Goal: Task Accomplishment & Management: Manage account settings

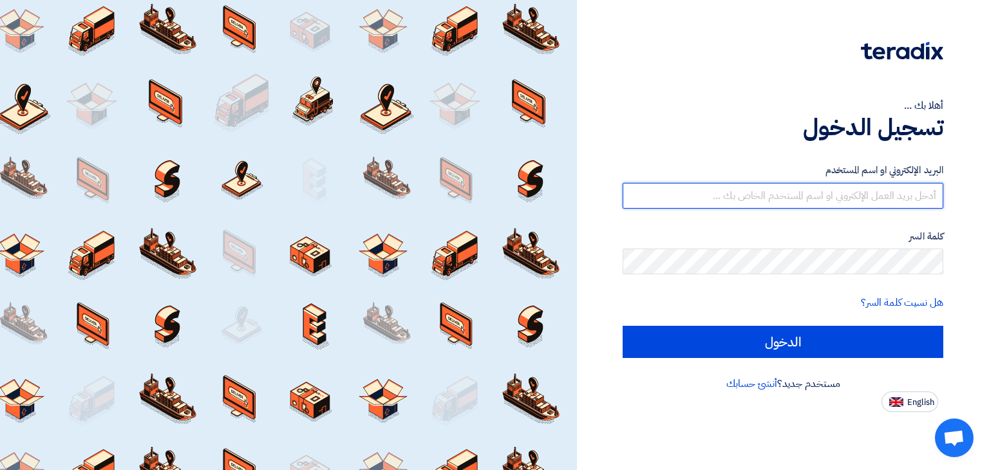
click at [689, 187] on input "text" at bounding box center [782, 196] width 320 height 26
type input "alaa.nageh@obeikan.com.sa"
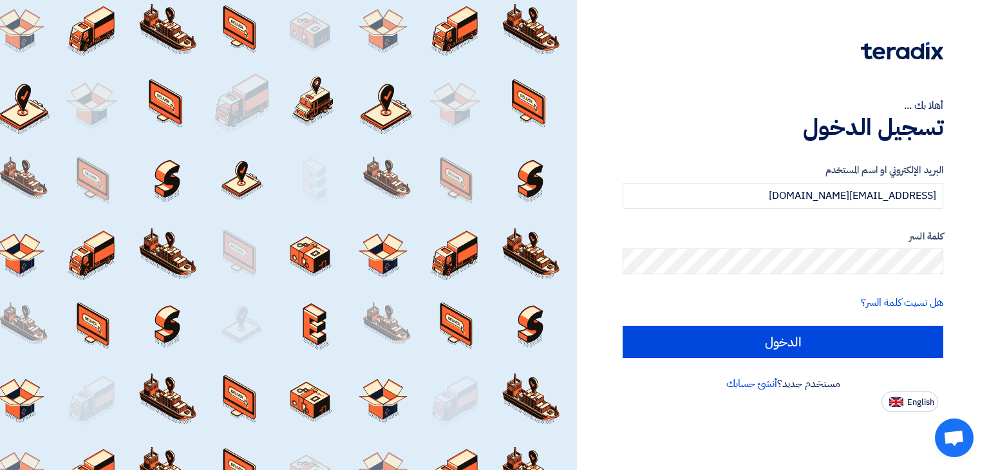
click at [622, 326] on input "الدخول" at bounding box center [782, 342] width 320 height 32
type input "Sign in"
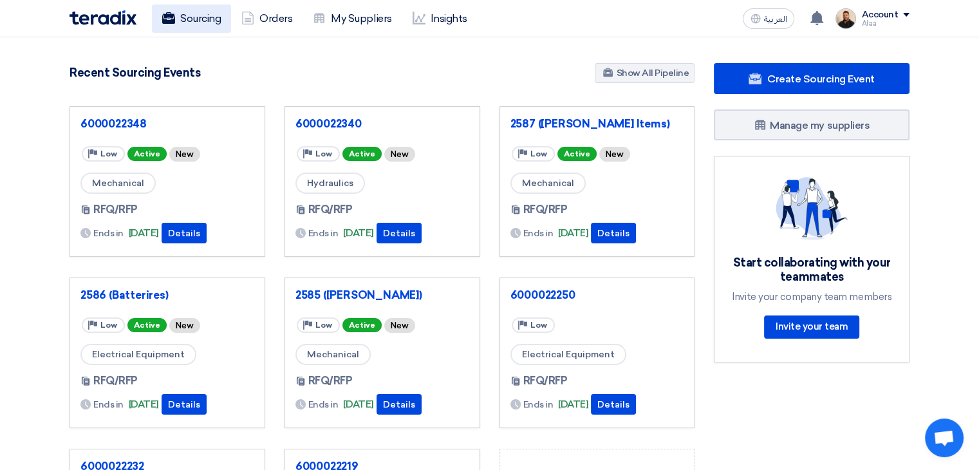
click at [196, 32] on link "Sourcing" at bounding box center [191, 19] width 79 height 28
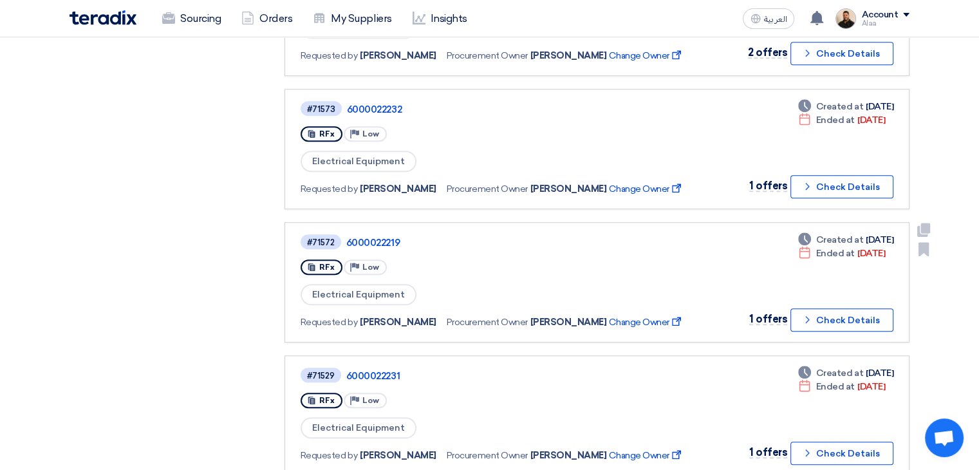
scroll to position [901, 0]
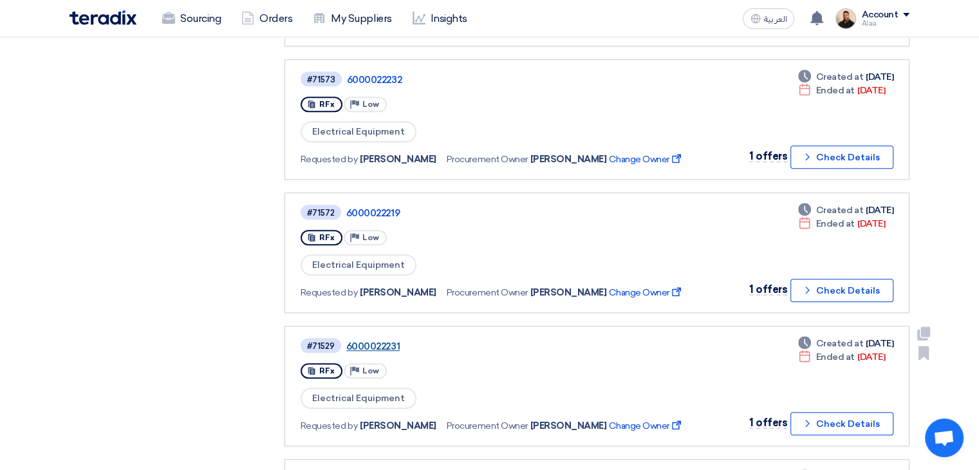
click at [385, 340] on link "6000022231" at bounding box center [507, 346] width 322 height 12
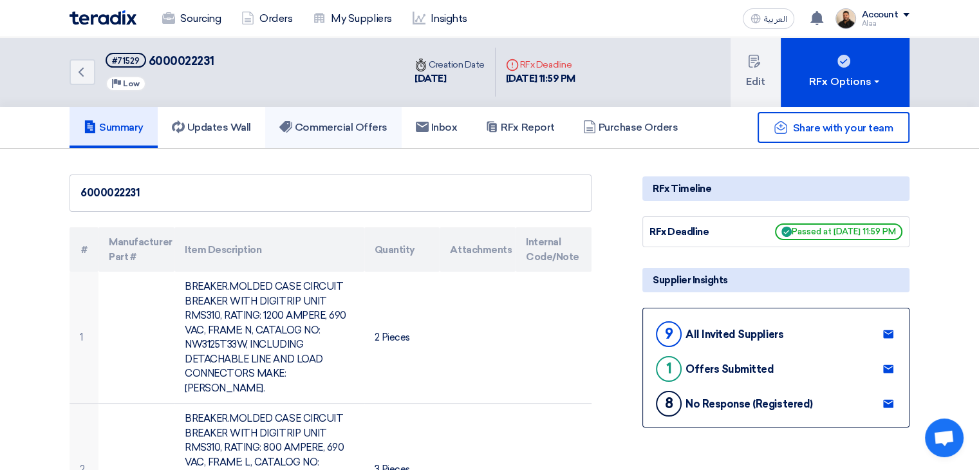
click at [345, 131] on h5 "Commercial Offers" at bounding box center [333, 127] width 108 height 13
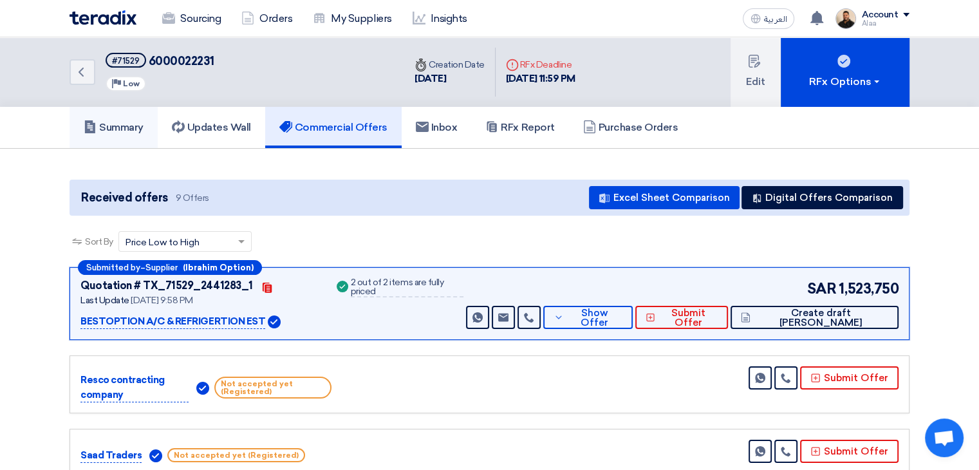
click at [125, 131] on h5 "Summary" at bounding box center [114, 127] width 60 height 13
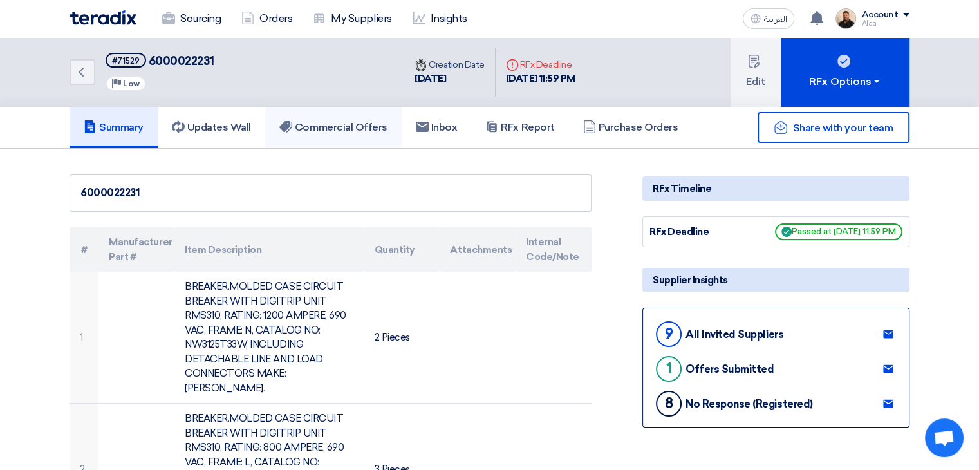
click at [336, 136] on link "Commercial Offers" at bounding box center [333, 127] width 136 height 41
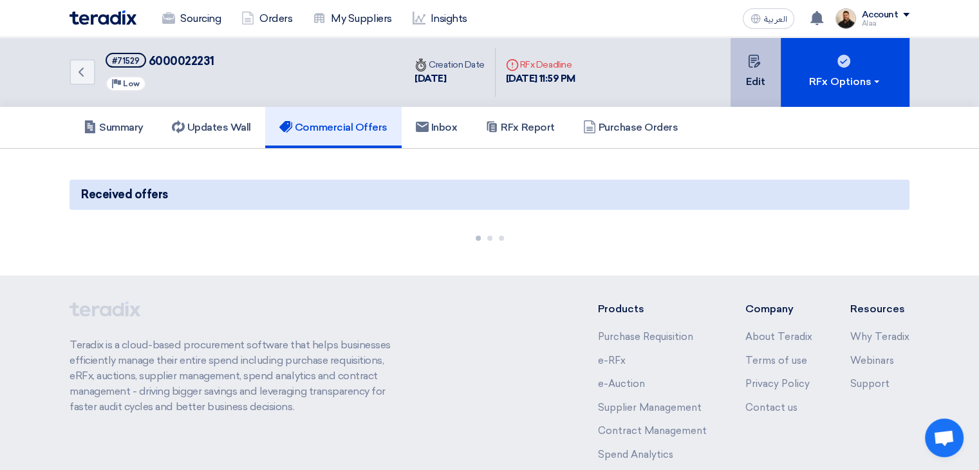
click at [762, 88] on button "Edit" at bounding box center [755, 72] width 50 height 70
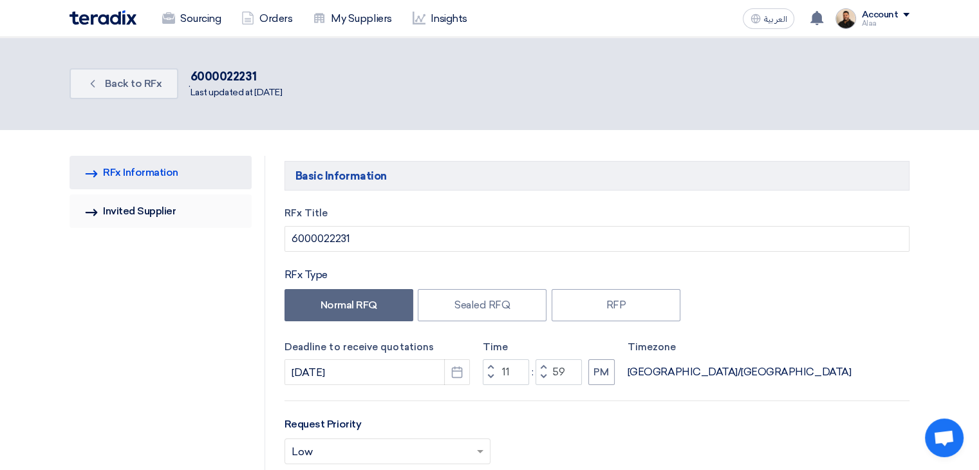
click at [172, 214] on link "Invited Suppliers Invited Supplier" at bounding box center [161, 210] width 182 height 33
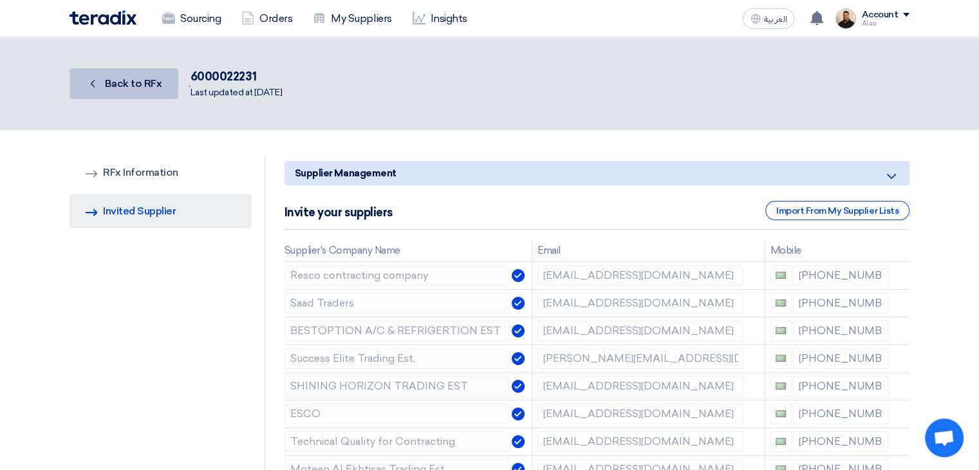
click at [126, 93] on link "Back Back to RFx" at bounding box center [124, 83] width 109 height 31
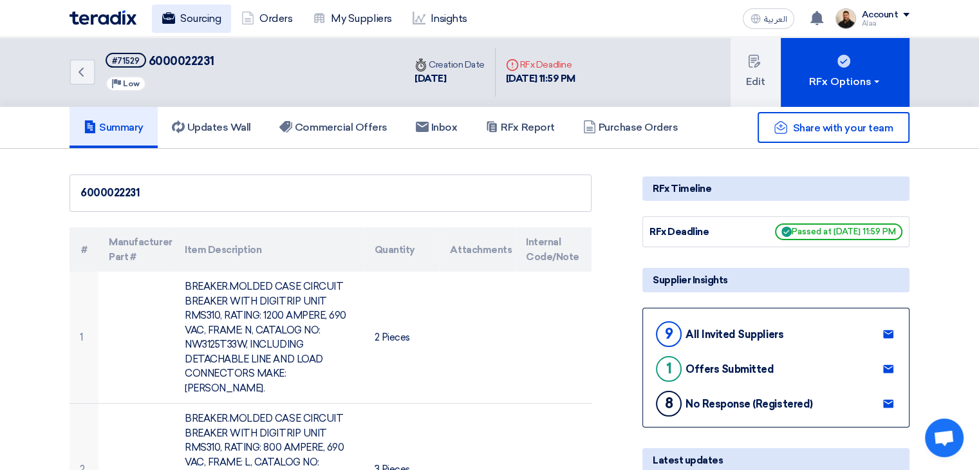
click at [209, 24] on link "Sourcing" at bounding box center [191, 19] width 79 height 28
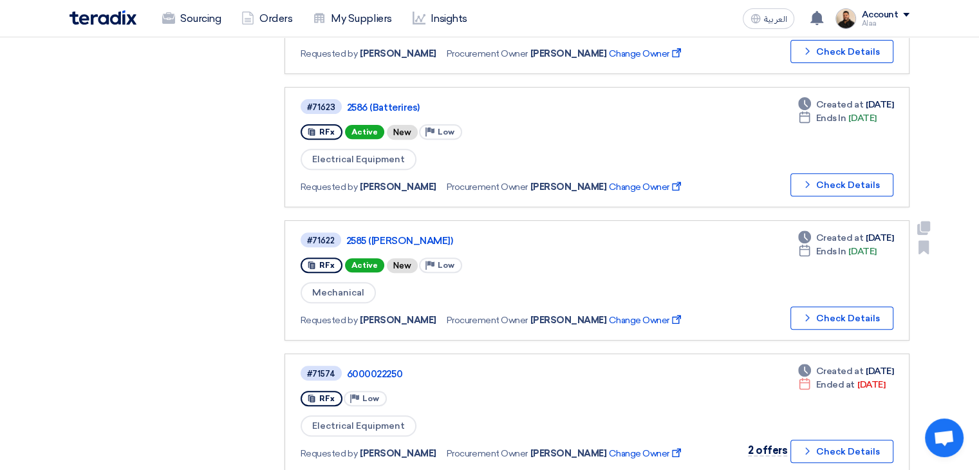
scroll to position [515, 0]
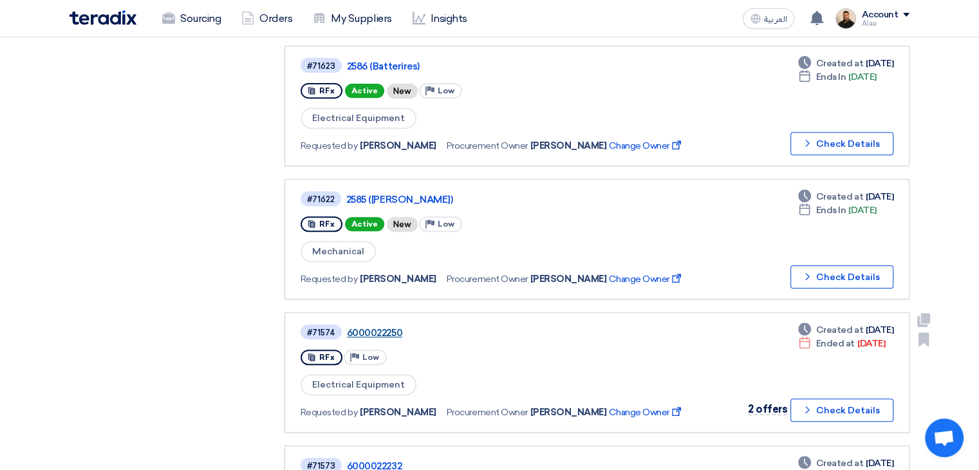
click at [373, 327] on link "6000022250" at bounding box center [508, 333] width 322 height 12
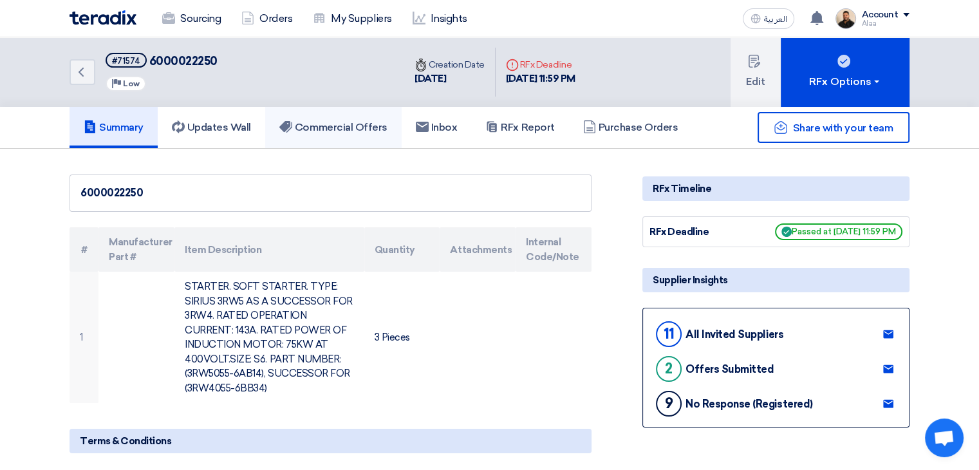
click at [334, 129] on h5 "Commercial Offers" at bounding box center [333, 127] width 108 height 13
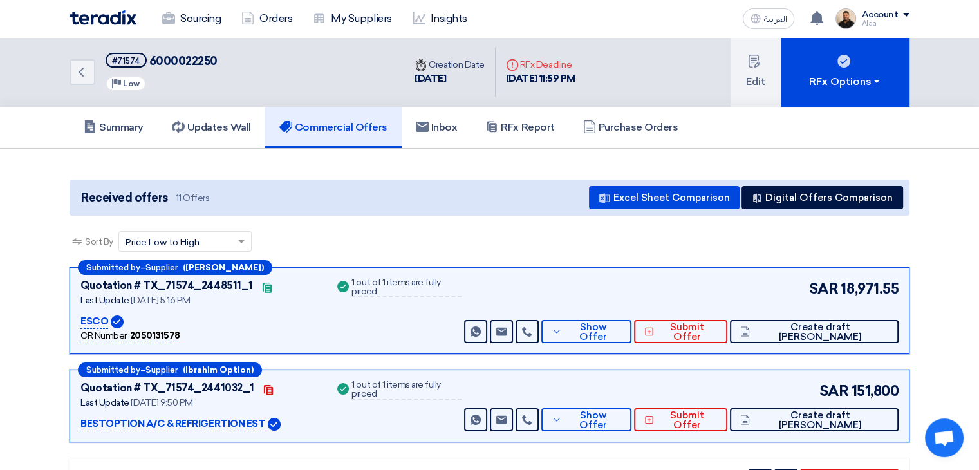
scroll to position [64, 0]
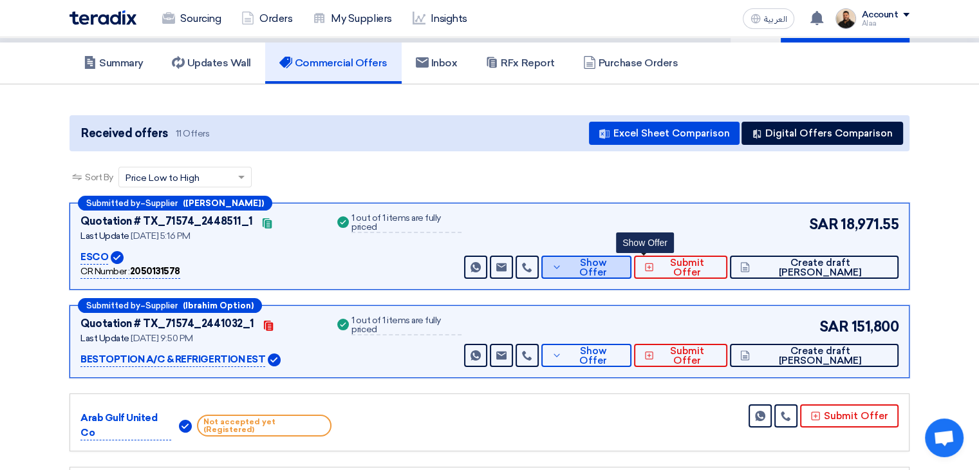
click at [631, 272] on button "Show Offer" at bounding box center [586, 266] width 90 height 23
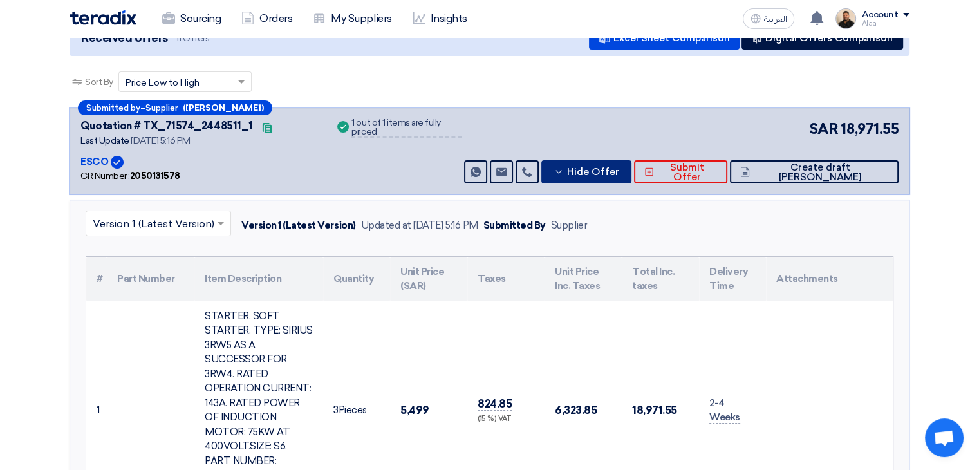
scroll to position [129, 0]
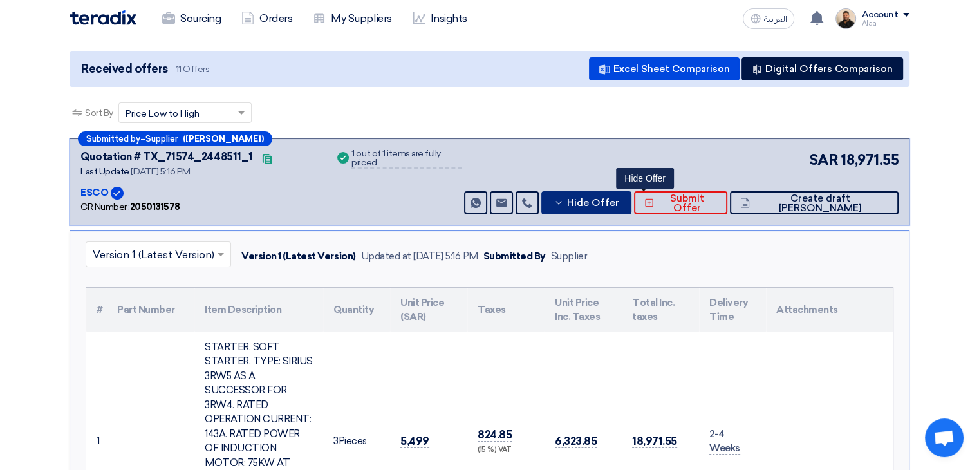
click at [619, 200] on span "Hide Offer" at bounding box center [593, 203] width 52 height 10
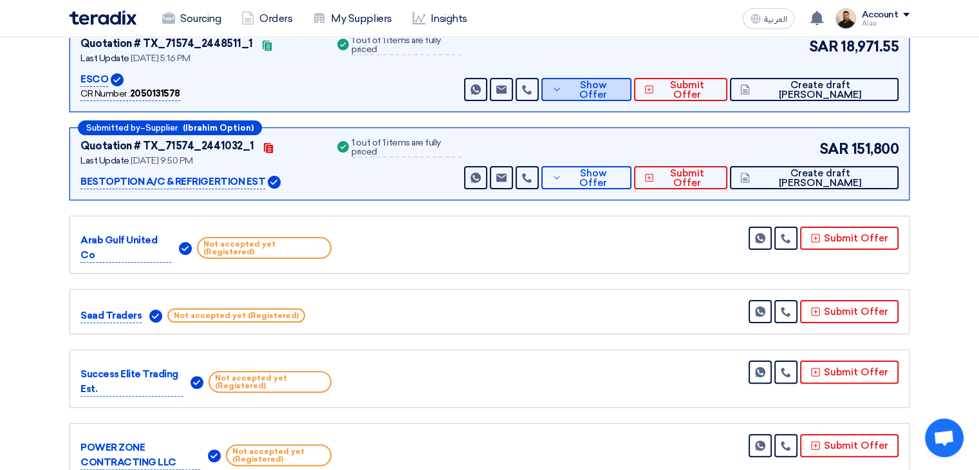
scroll to position [257, 0]
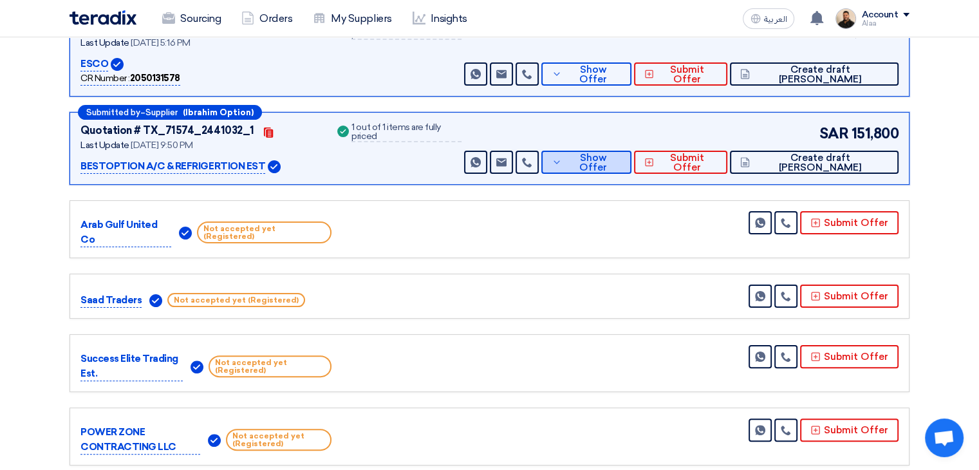
click at [621, 159] on span "Show Offer" at bounding box center [593, 162] width 56 height 19
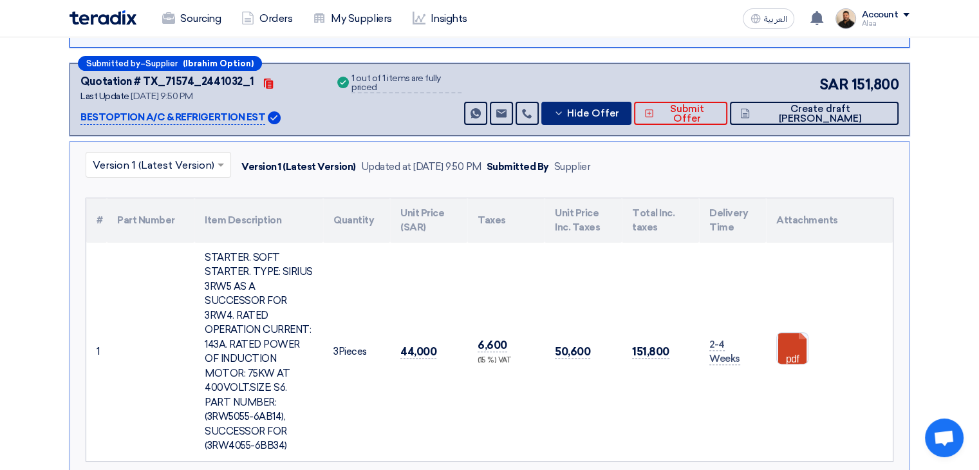
scroll to position [386, 0]
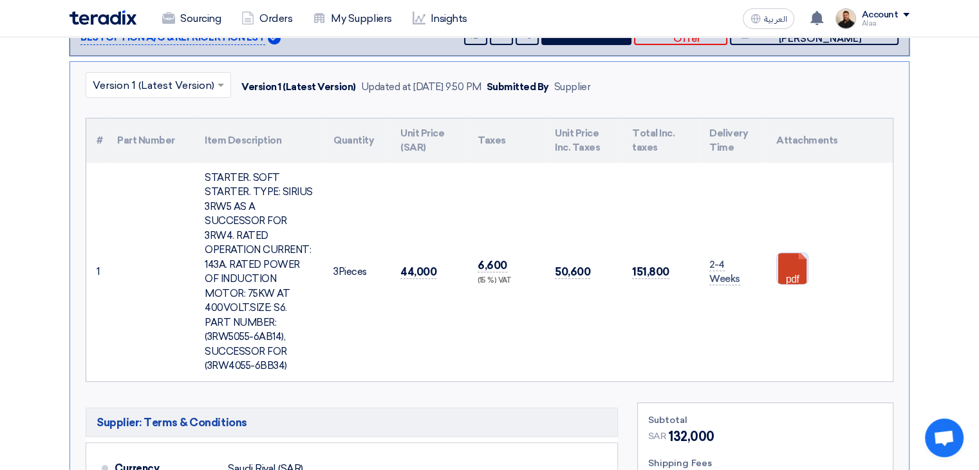
click at [790, 263] on link at bounding box center [828, 291] width 103 height 77
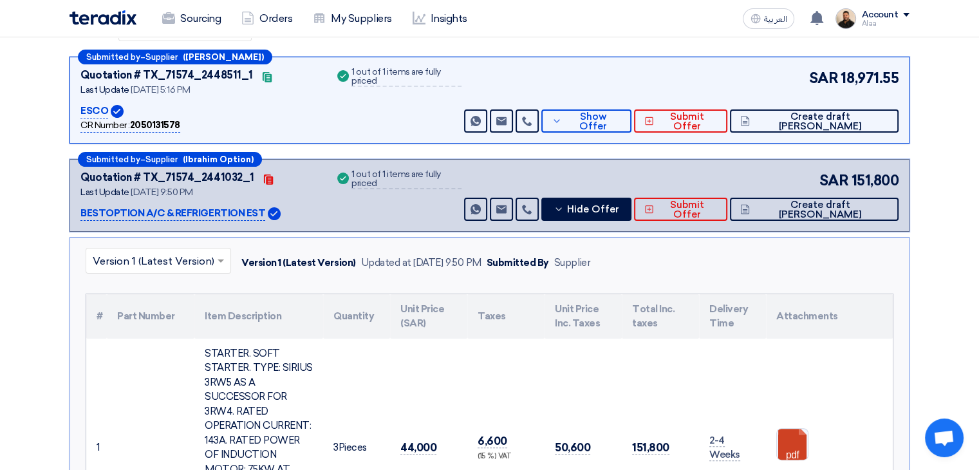
scroll to position [193, 0]
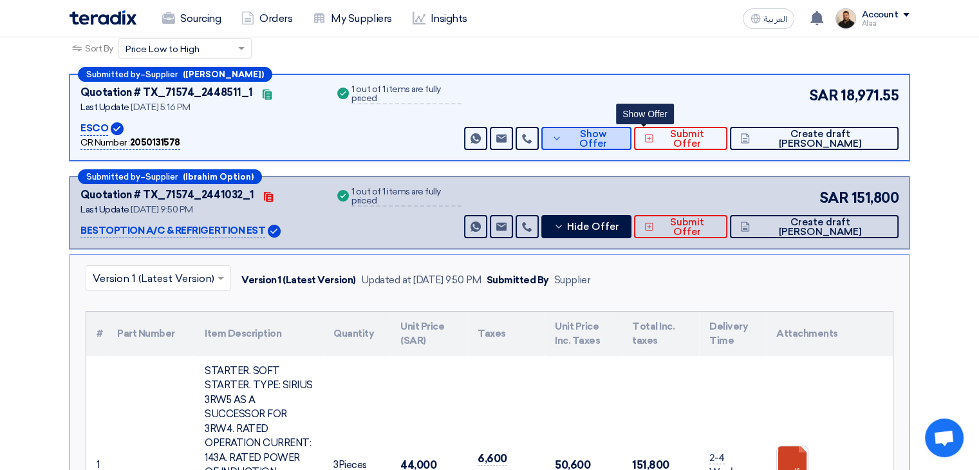
click at [621, 140] on span "Show Offer" at bounding box center [593, 138] width 56 height 19
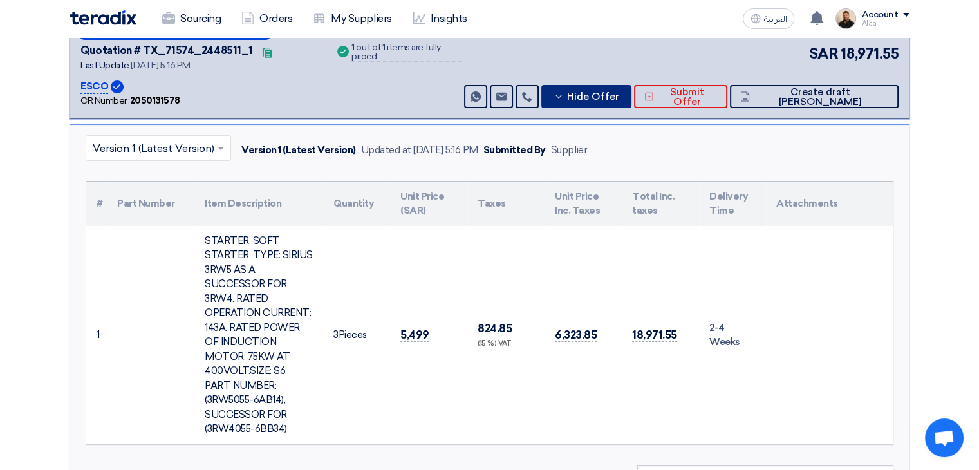
scroll to position [257, 0]
